Goal: Information Seeking & Learning: Learn about a topic

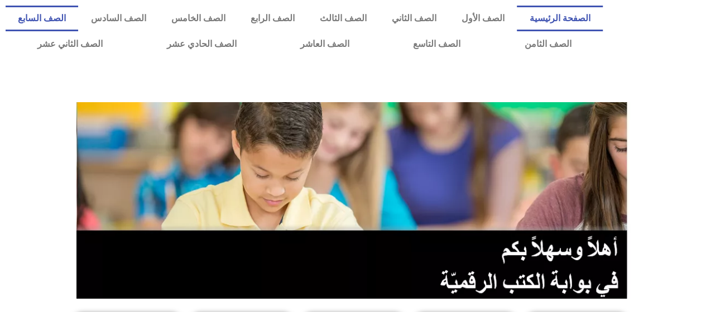
click at [78, 18] on link "الصف السابع" at bounding box center [42, 19] width 73 height 26
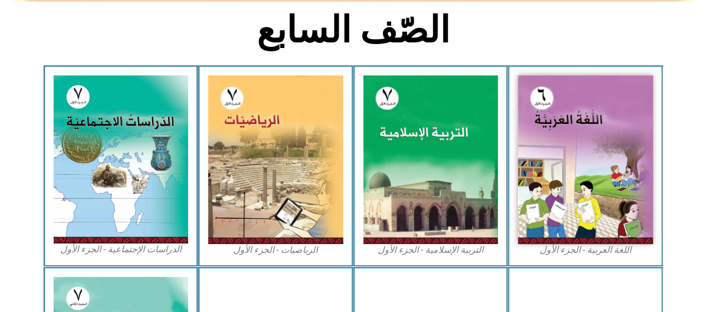
scroll to position [313, 0]
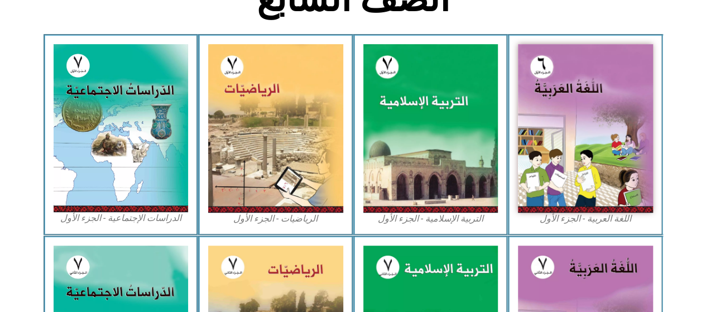
click at [129, 181] on img at bounding box center [121, 128] width 135 height 168
click at [281, 80] on img at bounding box center [275, 128] width 135 height 169
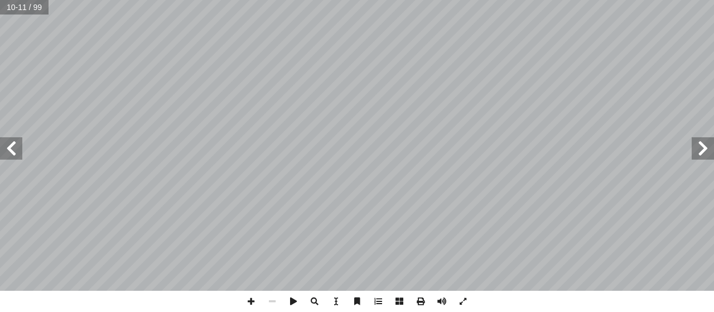
click at [11, 44] on div "6 ت: ْ م َّ نا تعل أ ا سيا بين آ لعرض، تمتد قارة � � ئر � و � لطول ود � لمكان ب…" at bounding box center [357, 156] width 714 height 312
click at [401, 299] on span at bounding box center [399, 301] width 21 height 21
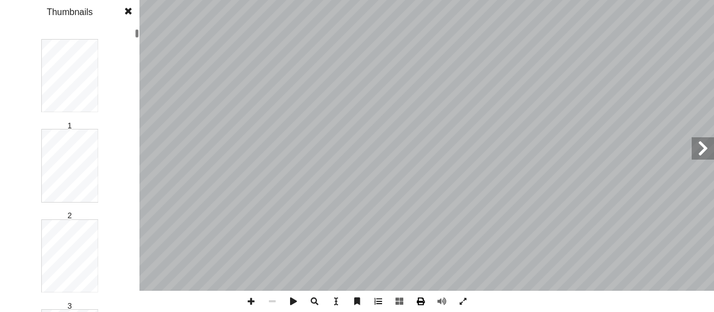
click at [415, 301] on span at bounding box center [420, 301] width 21 height 21
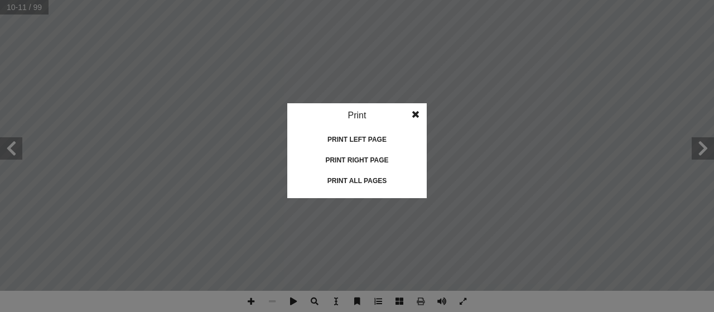
click at [419, 119] on span at bounding box center [416, 114] width 20 height 22
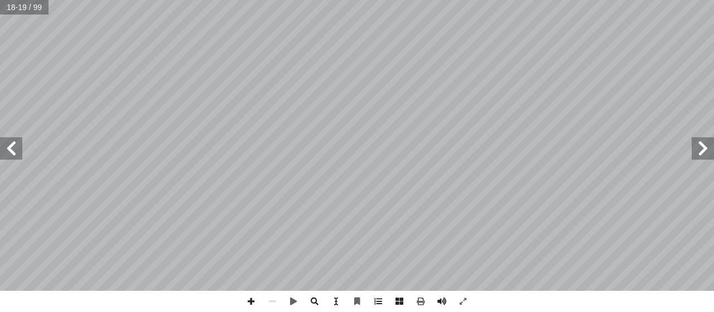
click at [700, 155] on span at bounding box center [703, 148] width 22 height 22
click at [703, 144] on span at bounding box center [703, 148] width 22 height 22
click at [3, 141] on span at bounding box center [11, 148] width 22 height 22
click at [8, 149] on span at bounding box center [11, 148] width 22 height 22
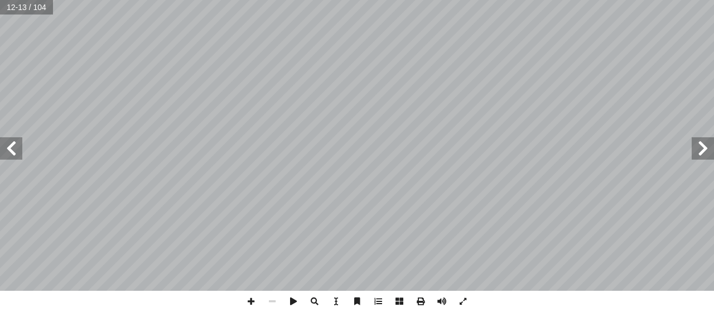
click at [8, 149] on span at bounding box center [11, 148] width 22 height 22
click at [363, 0] on html "الصفحة الرئيسية الصف الأول الصف الثاني الصف الثالث الصف الرابع الصف الخامس الصف…" at bounding box center [357, 51] width 714 height 102
click at [412, 102] on html "الصفحة الرئيسية الصف الأول الصف الثاني الصف الثالث الصف الرابع الصف الخامس الصف…" at bounding box center [357, 51] width 714 height 102
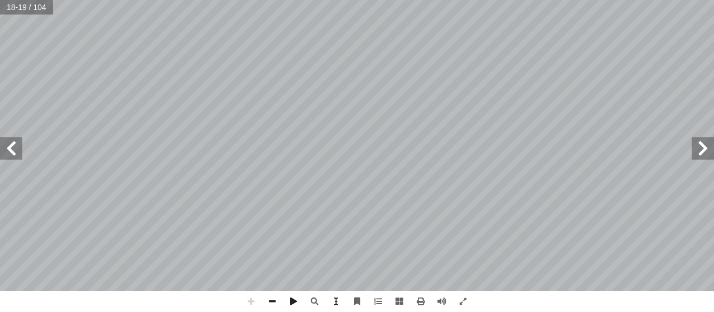
click at [531, 303] on div "14 تي: آ ل� � ِ د � عد أ ل� � َّ خط ُ حظ � ل أ � ٩ = | ٩ - | )ب ١٠ 5 = | ١٠ 5 |…" at bounding box center [357, 156] width 714 height 312
click at [531, 308] on div "14 تي: آ ل� � ِ د � عد أ ل� � َّ خط ُ حظ � ل أ � ٩ = | ٩ - | )ب ١٠ 5 = | ١٠ 5 |…" at bounding box center [357, 156] width 714 height 312
click at [535, 102] on html "الصفحة الرئيسية الصف الأول الصف الثاني الصف الثالث الصف الرابع الصف الخامس الصف…" at bounding box center [357, 51] width 714 height 102
click at [3, 140] on span at bounding box center [11, 148] width 22 height 22
click at [22, 148] on span at bounding box center [11, 148] width 22 height 22
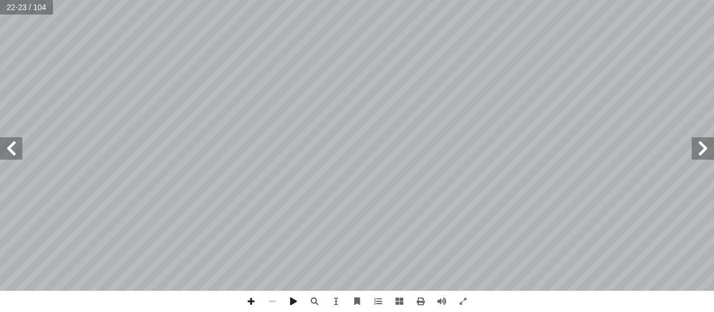
click at [700, 140] on span at bounding box center [703, 148] width 22 height 22
click at [714, 148] on span at bounding box center [703, 148] width 22 height 22
click at [709, 143] on span at bounding box center [703, 148] width 22 height 22
click at [714, 150] on span at bounding box center [703, 148] width 22 height 22
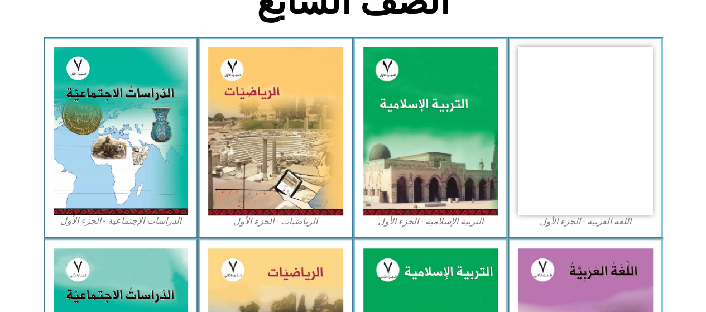
scroll to position [313, 0]
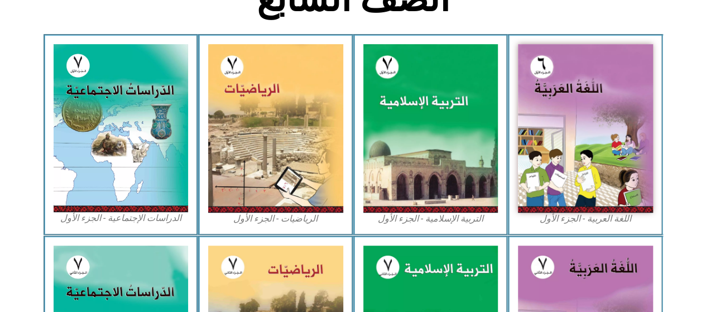
click at [577, 100] on img at bounding box center [585, 128] width 135 height 169
click at [411, 143] on img at bounding box center [430, 128] width 135 height 169
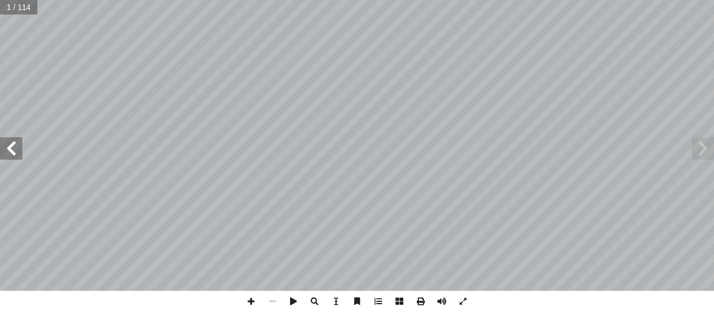
click at [0, 158] on span at bounding box center [11, 148] width 22 height 22
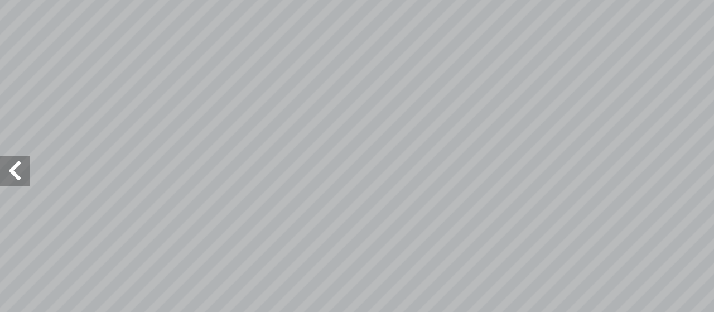
click at [10, 153] on span at bounding box center [11, 148] width 22 height 22
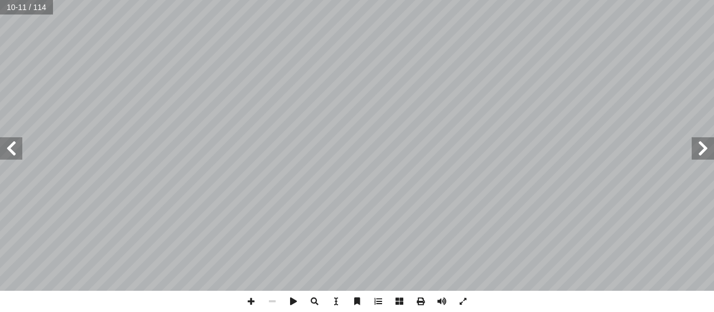
click at [16, 146] on span at bounding box center [11, 148] width 22 height 22
click at [696, 145] on span at bounding box center [703, 148] width 22 height 22
click at [15, 150] on span at bounding box center [11, 148] width 22 height 22
click at [15, 145] on span at bounding box center [11, 148] width 22 height 22
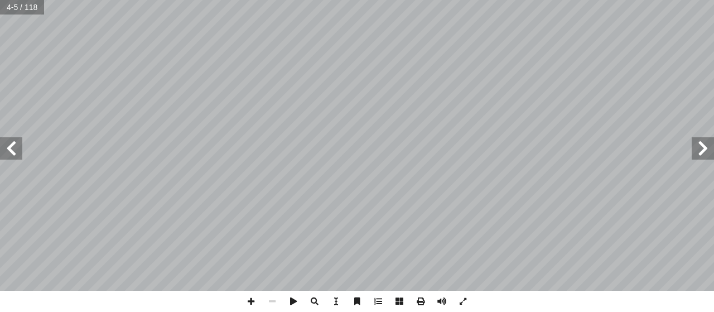
click at [15, 145] on span at bounding box center [11, 148] width 22 height 22
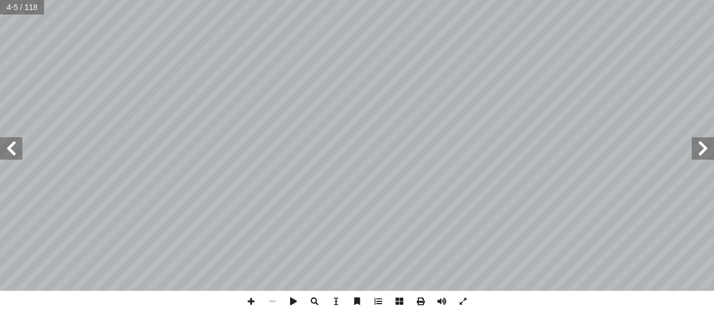
click at [15, 145] on span at bounding box center [11, 148] width 22 height 22
click at [15, 142] on span at bounding box center [11, 148] width 22 height 22
click at [704, 156] on span at bounding box center [703, 148] width 22 height 22
click at [702, 147] on span at bounding box center [703, 148] width 22 height 22
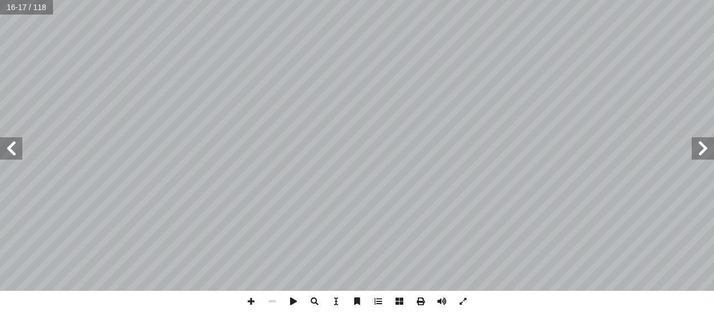
click at [702, 147] on span at bounding box center [703, 148] width 22 height 22
click at [16, 158] on span at bounding box center [11, 148] width 22 height 22
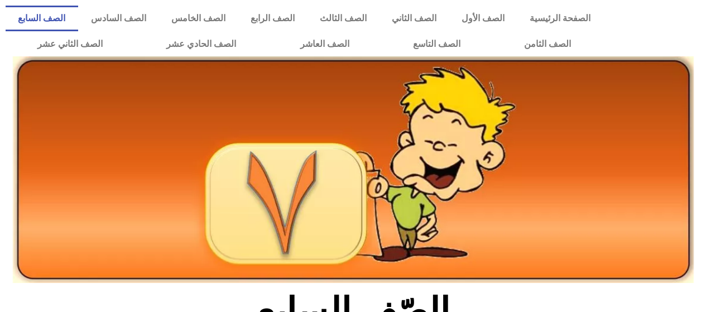
scroll to position [313, 0]
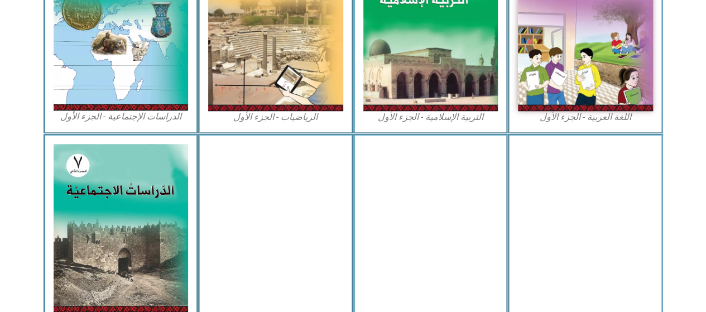
scroll to position [414, 0]
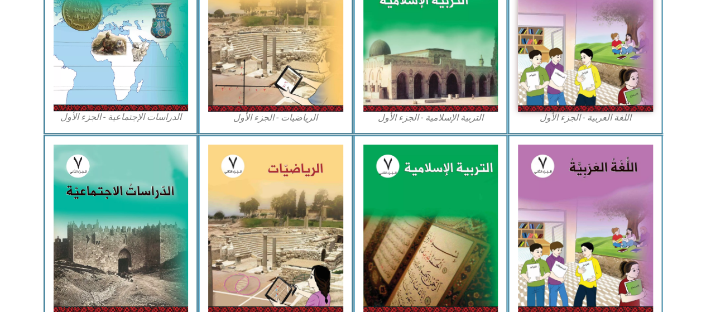
click at [585, 65] on img at bounding box center [585, 27] width 135 height 169
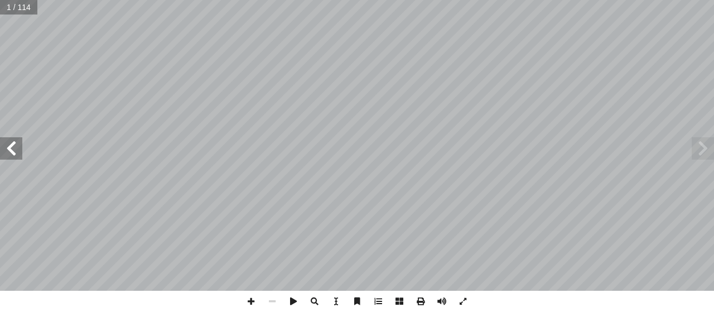
click at [6, 148] on span at bounding box center [11, 148] width 22 height 22
click at [12, 153] on span at bounding box center [11, 148] width 22 height 22
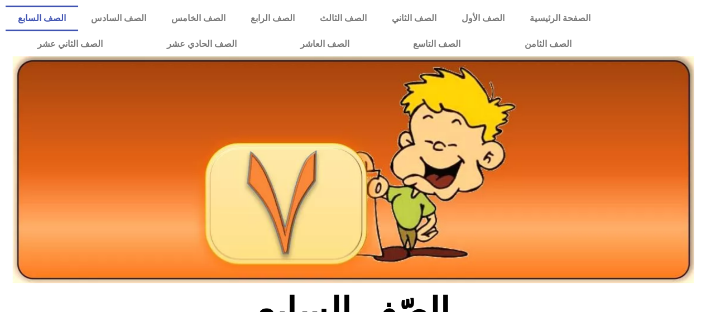
click at [78, 16] on link "الصف السابع" at bounding box center [42, 19] width 73 height 26
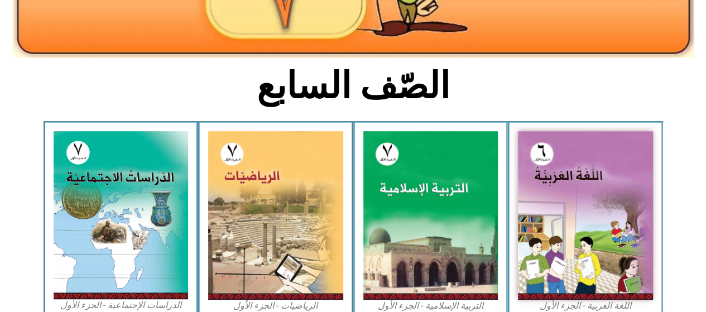
scroll to position [279, 0]
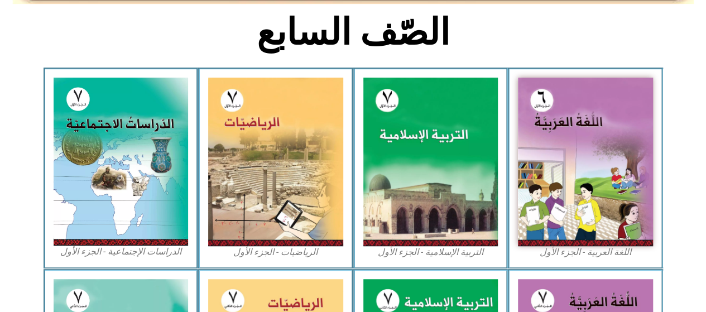
click at [628, 210] on img at bounding box center [585, 162] width 135 height 169
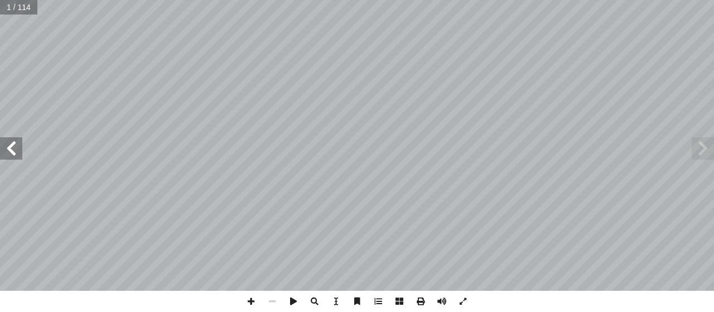
click at [13, 150] on span at bounding box center [11, 148] width 22 height 22
click at [12, 149] on span at bounding box center [11, 148] width 22 height 22
click at [16, 148] on span at bounding box center [11, 148] width 22 height 22
click at [13, 143] on span at bounding box center [11, 148] width 22 height 22
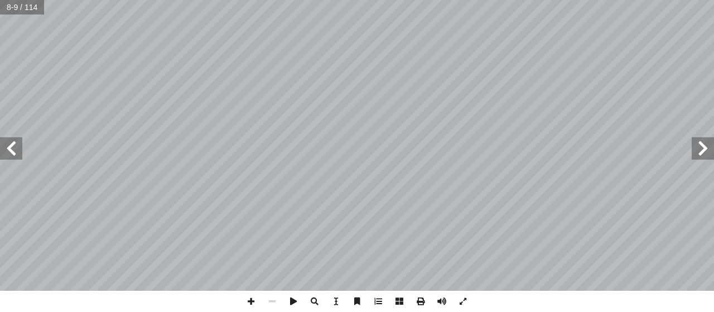
click at [13, 143] on span at bounding box center [11, 148] width 22 height 22
click at [400, 297] on span at bounding box center [399, 301] width 21 height 21
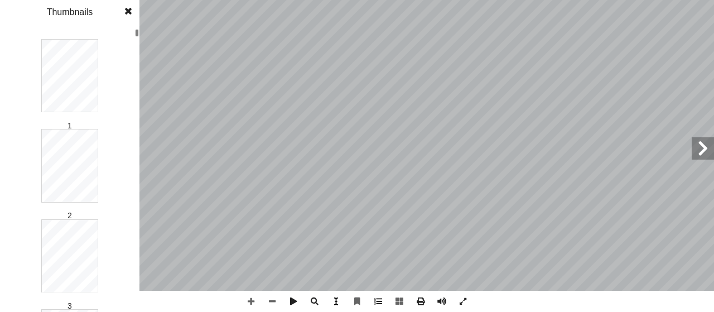
click at [340, 301] on span at bounding box center [335, 301] width 21 height 21
click at [336, 303] on span at bounding box center [335, 301] width 21 height 21
click at [127, 11] on span at bounding box center [128, 11] width 20 height 22
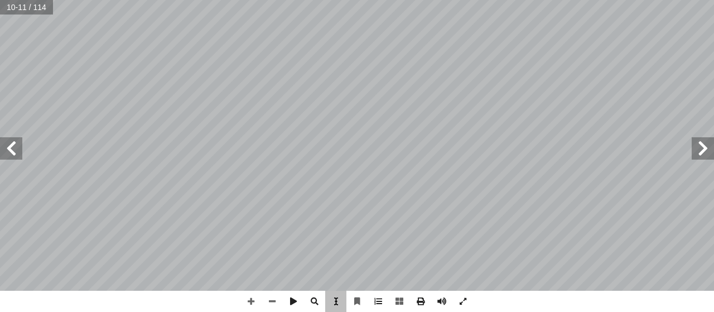
click at [335, 299] on span at bounding box center [335, 301] width 21 height 21
click at [356, 297] on span at bounding box center [357, 301] width 21 height 21
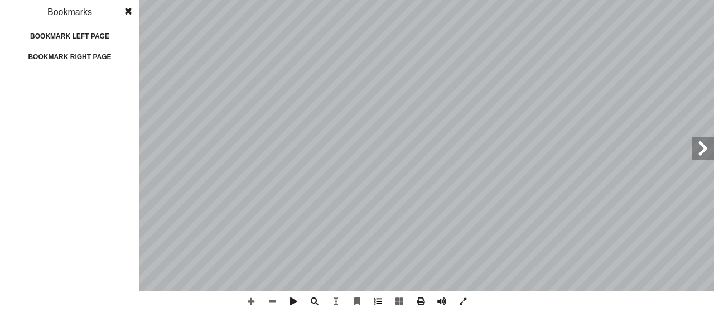
click at [382, 300] on span at bounding box center [378, 301] width 21 height 21
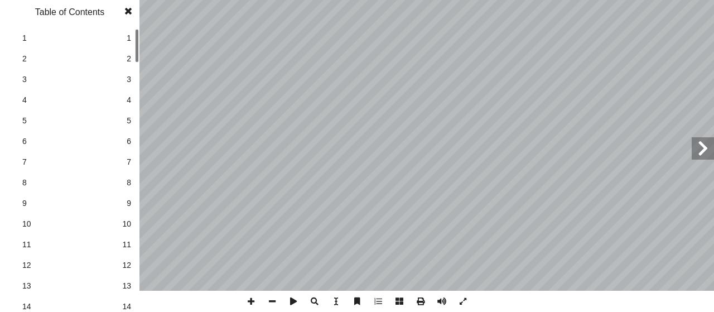
click at [124, 35] on link "1 1" at bounding box center [69, 38] width 126 height 21
click at [124, 263] on span "12" at bounding box center [126, 266] width 9 height 12
click at [127, 221] on span "10" at bounding box center [126, 224] width 9 height 12
click at [318, 301] on span at bounding box center [314, 301] width 21 height 21
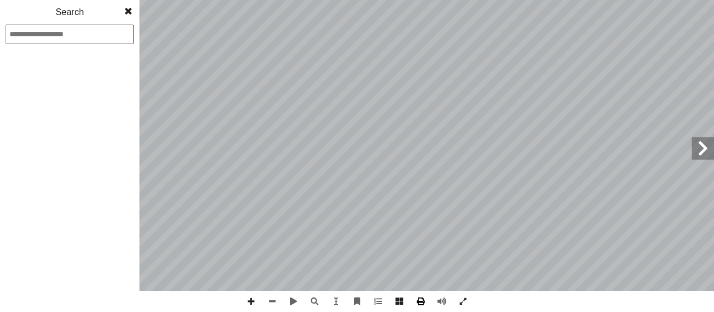
click at [424, 301] on span at bounding box center [420, 301] width 21 height 21
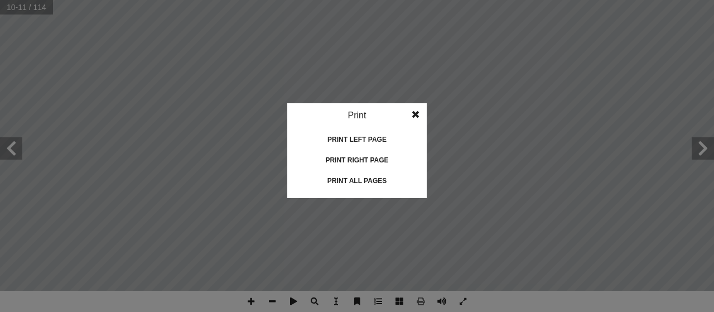
click at [402, 303] on idv "Print Print current page Print left page Print right page Print all pages" at bounding box center [357, 156] width 714 height 312
click at [417, 114] on span at bounding box center [416, 114] width 20 height 22
